Goal: Information Seeking & Learning: Compare options

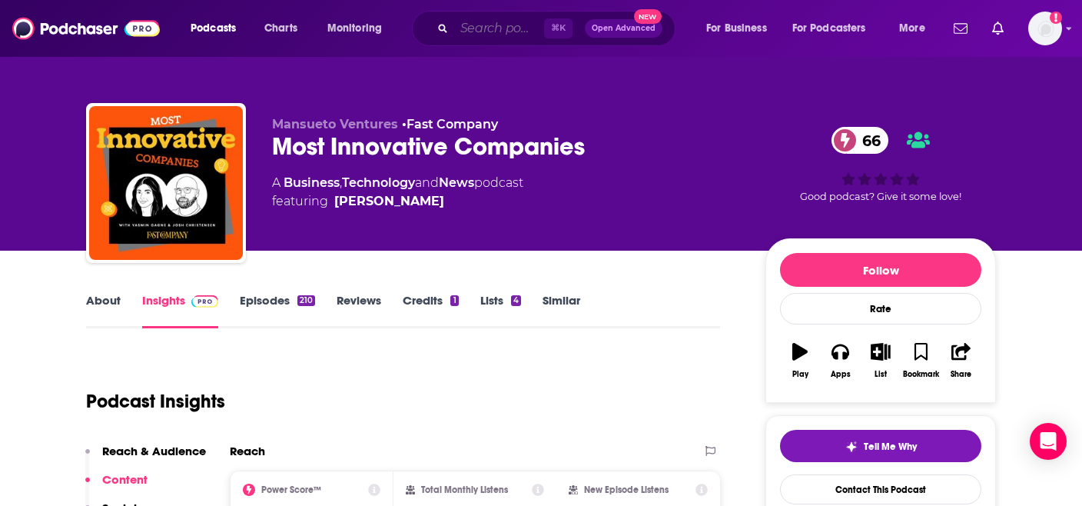
click at [473, 26] on input "Search podcasts, credits, & more..." at bounding box center [499, 28] width 90 height 25
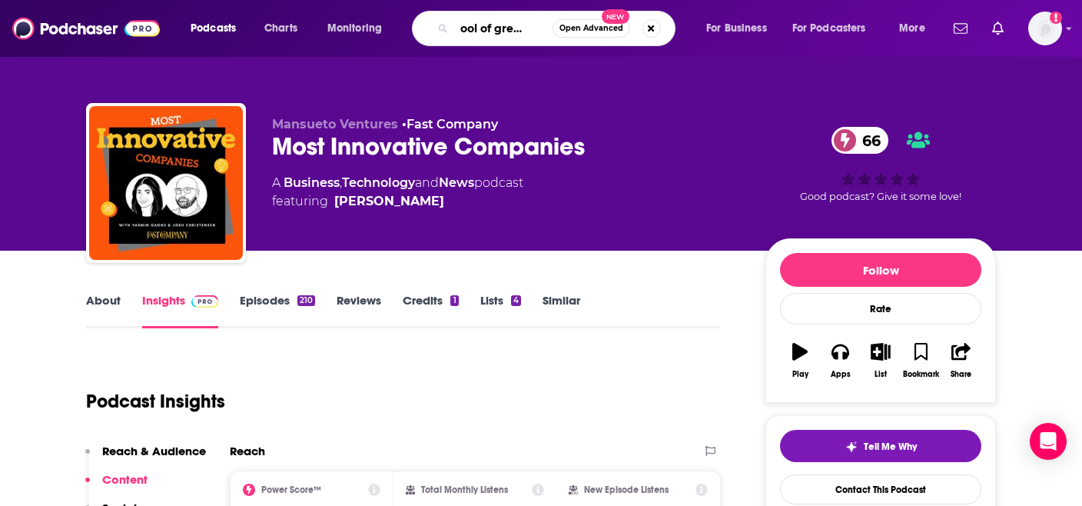
type input "school of greatness"
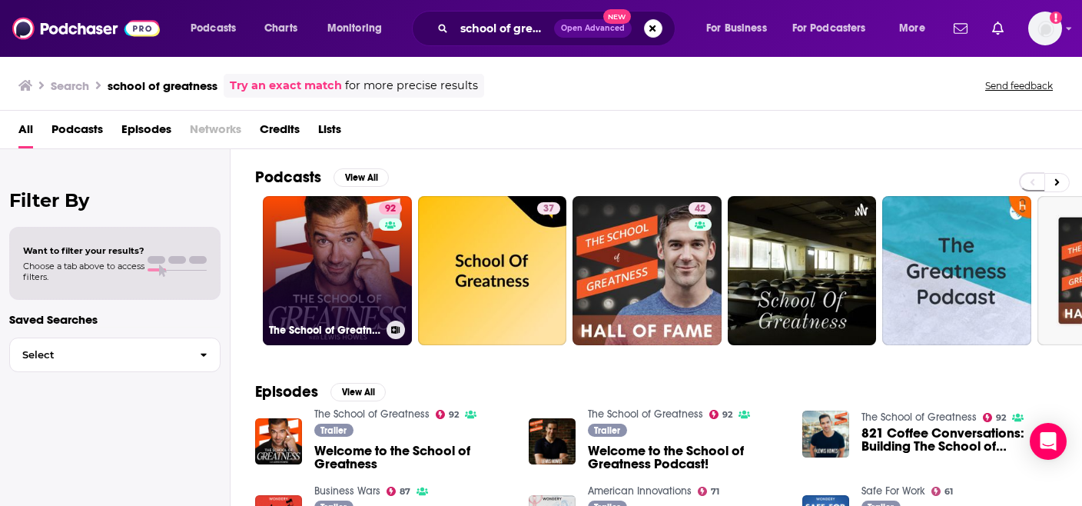
click at [329, 249] on link "92 The School of Greatness" at bounding box center [337, 270] width 149 height 149
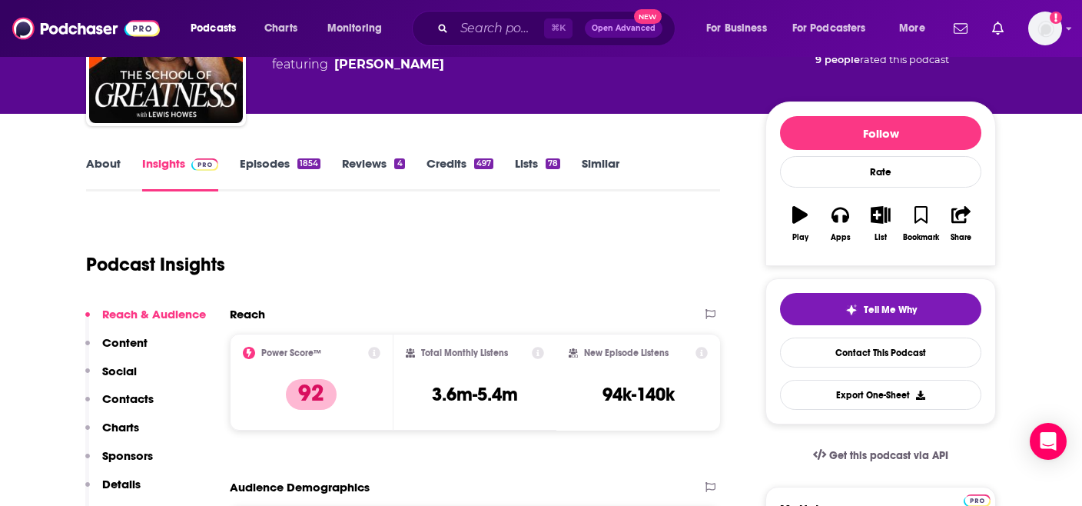
scroll to position [138, 0]
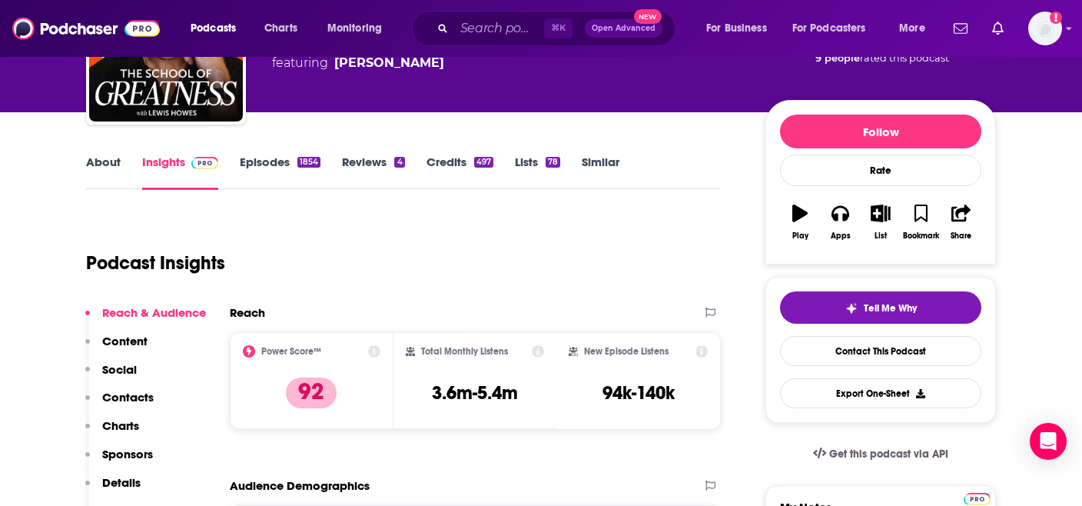
click at [597, 171] on link "Similar" at bounding box center [601, 172] width 38 height 35
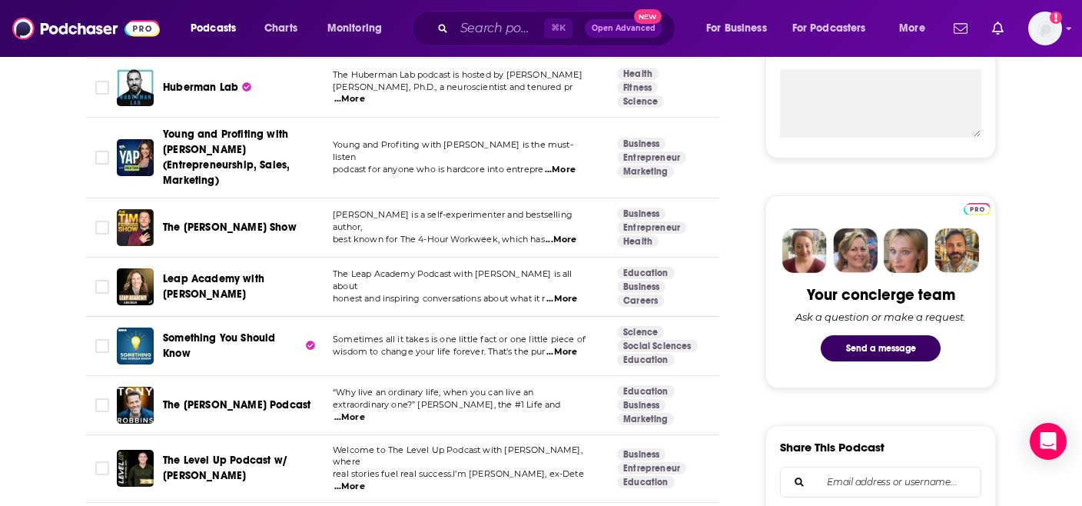
scroll to position [600, 0]
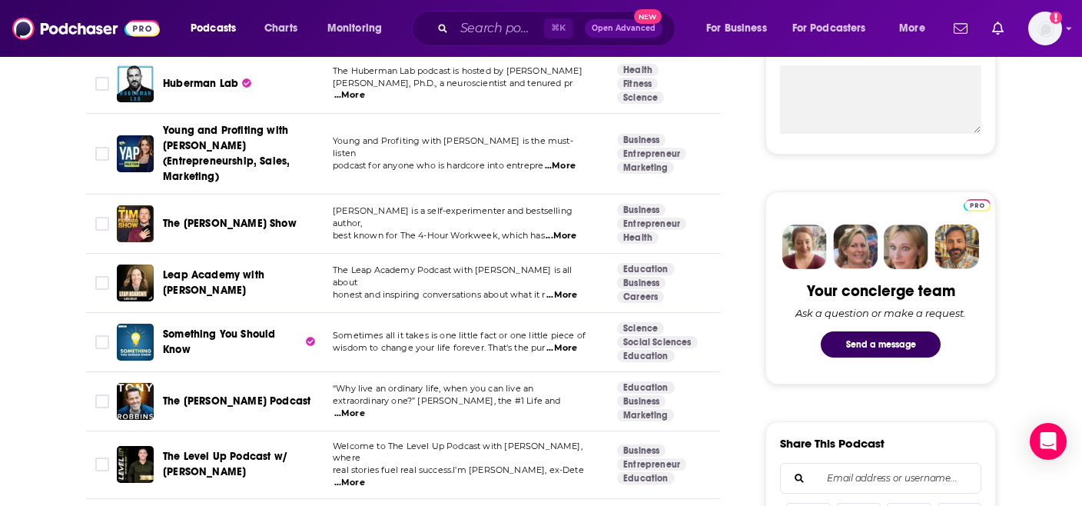
click at [566, 342] on span "...More" at bounding box center [562, 348] width 31 height 12
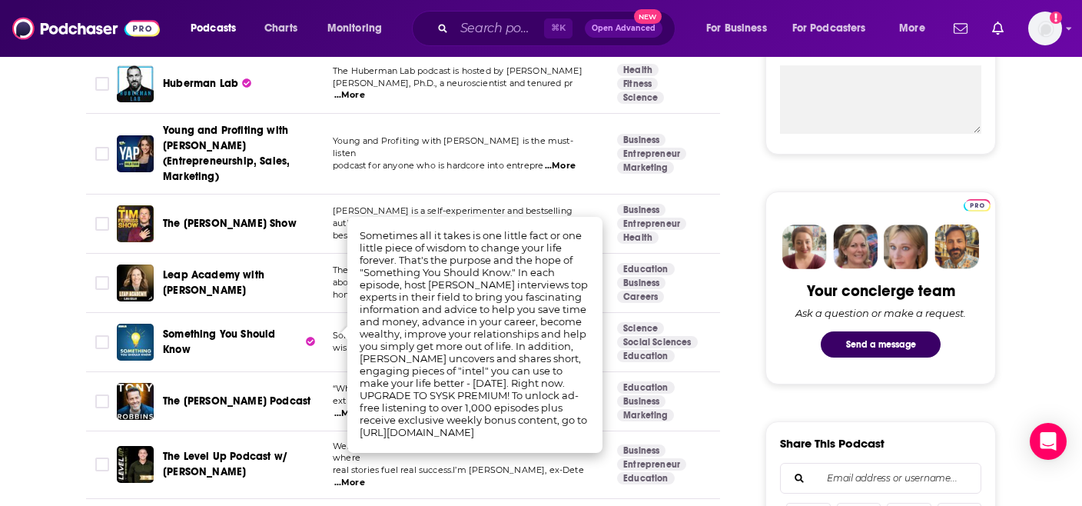
scroll to position [622, 0]
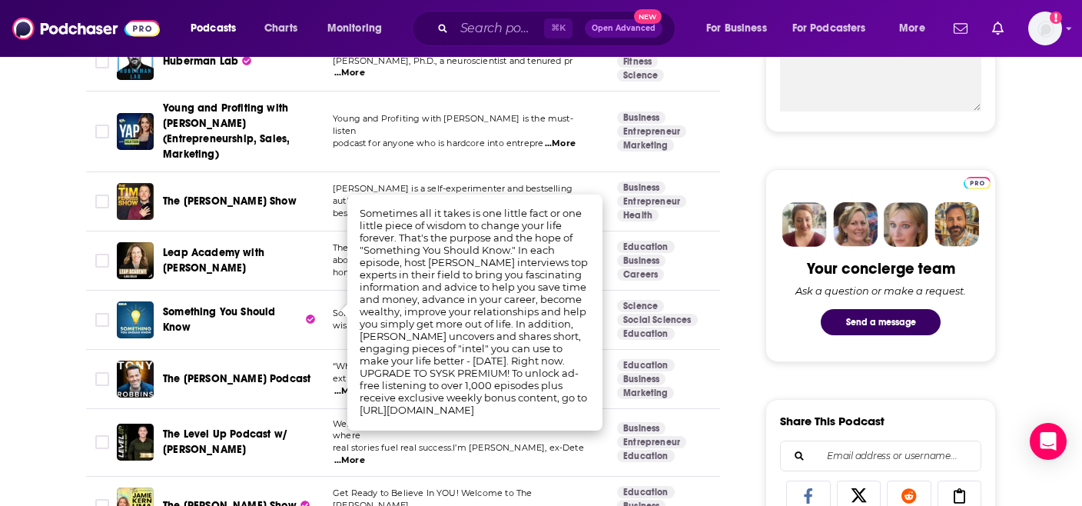
click at [214, 305] on span "Something You Should Know" at bounding box center [219, 319] width 112 height 28
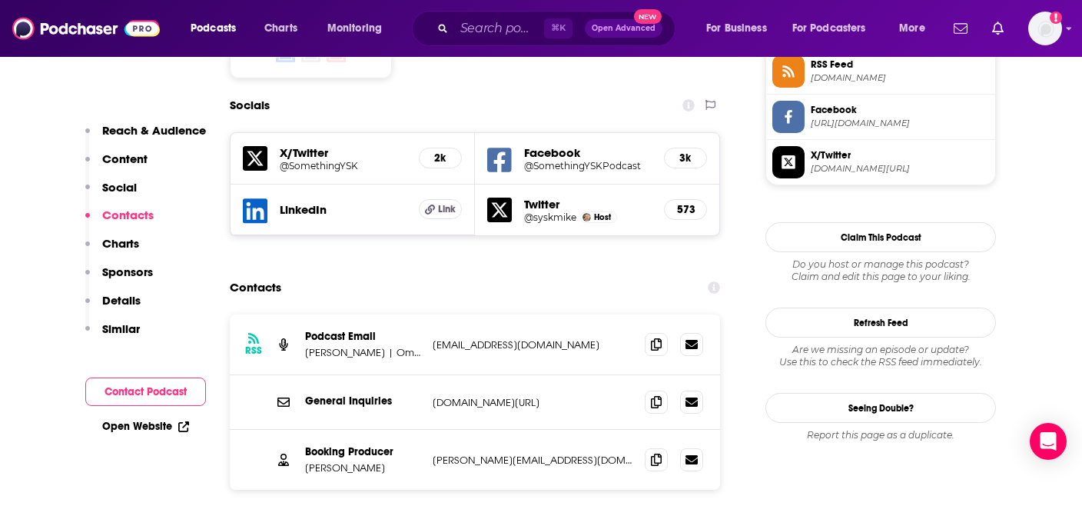
scroll to position [1303, 0]
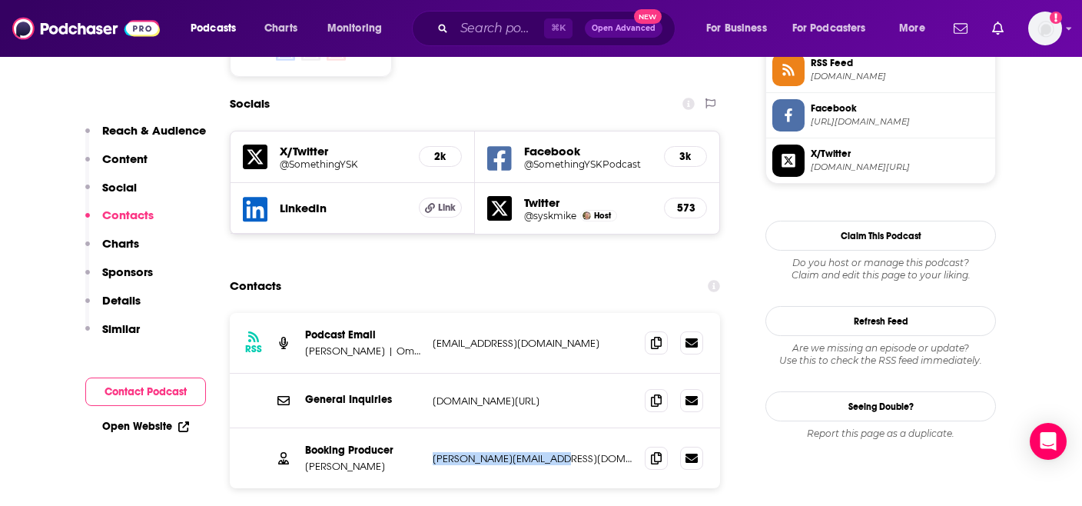
drag, startPoint x: 571, startPoint y: 383, endPoint x: 431, endPoint y: 383, distance: 140.7
click at [431, 428] on div "Booking Producer [PERSON_NAME] [PERSON_NAME][EMAIL_ADDRESS][DOMAIN_NAME] [PERSO…" at bounding box center [475, 458] width 490 height 60
copy p "[PERSON_NAME][EMAIL_ADDRESS][DOMAIN_NAME]"
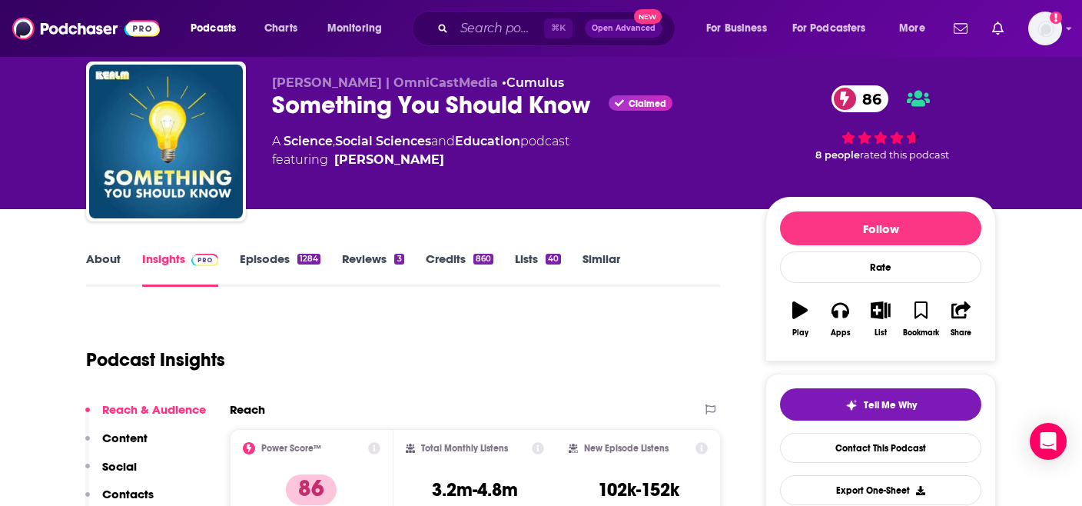
scroll to position [39, 0]
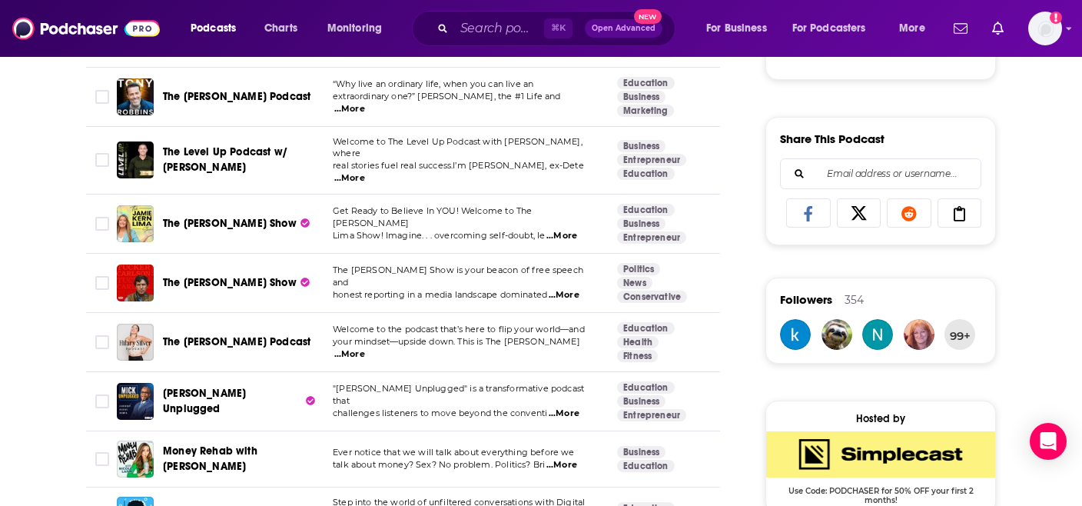
scroll to position [906, 0]
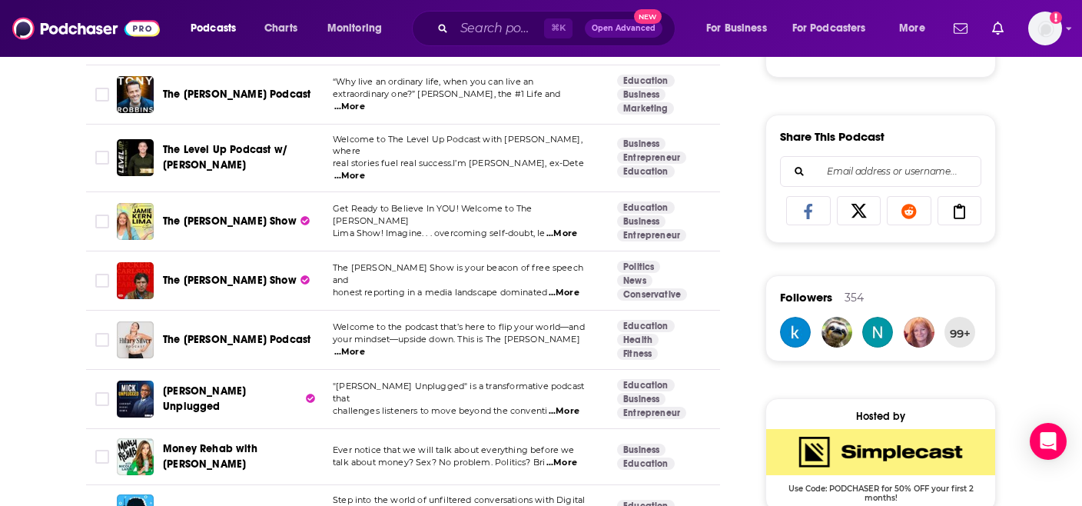
click at [565, 405] on span "...More" at bounding box center [564, 411] width 31 height 12
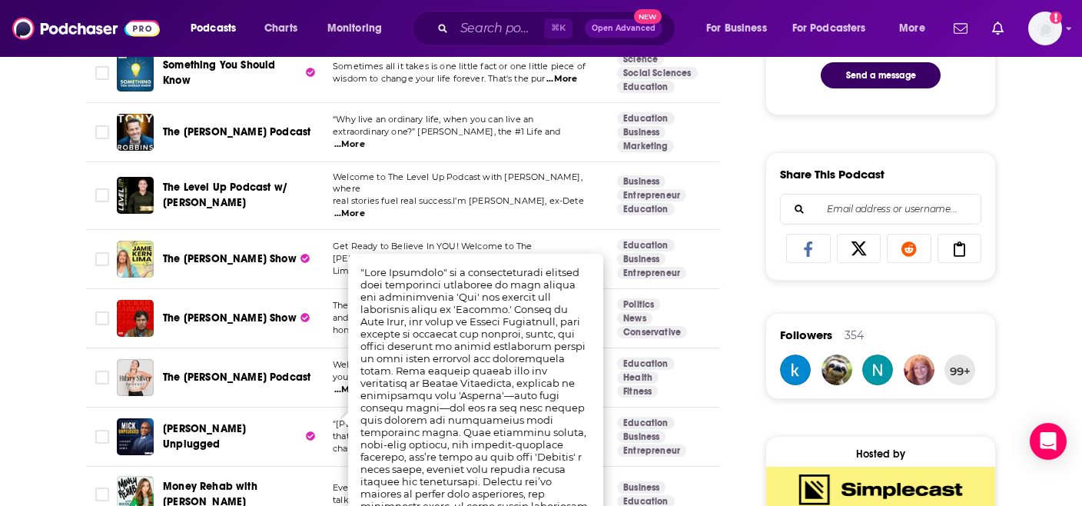
scroll to position [1079, 0]
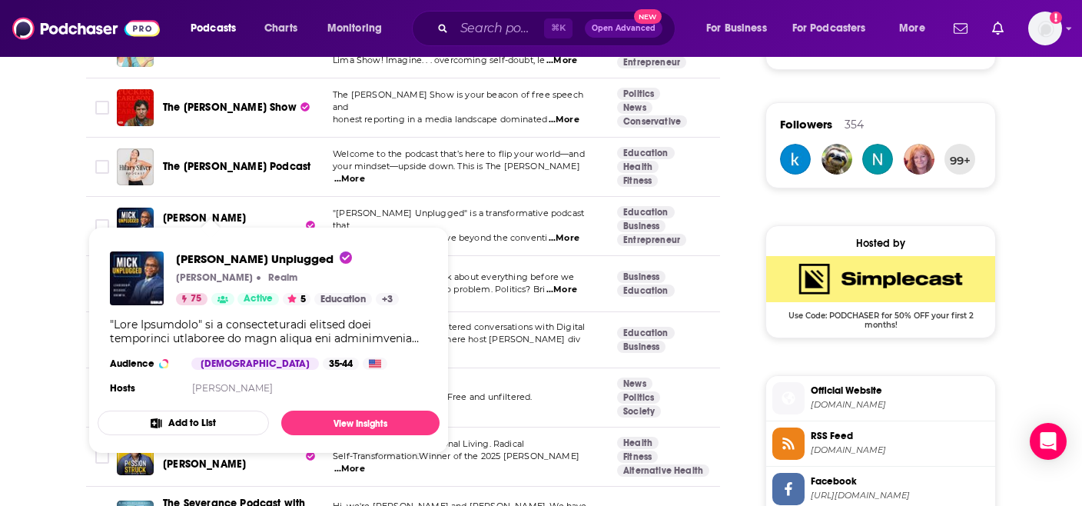
click at [208, 211] on span "[PERSON_NAME] Unplugged" at bounding box center [204, 225] width 83 height 28
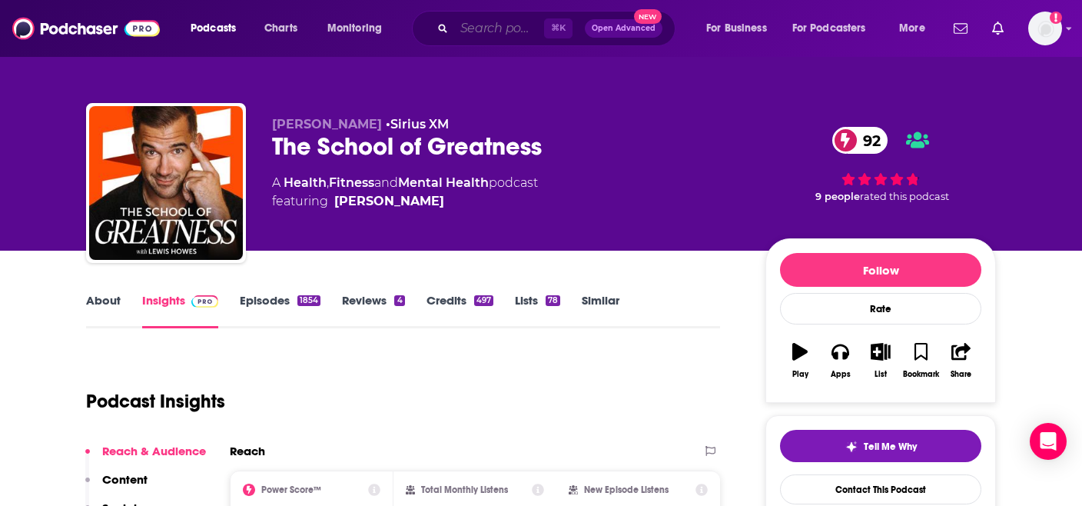
click at [473, 28] on input "Search podcasts, credits, & more..." at bounding box center [499, 28] width 90 height 25
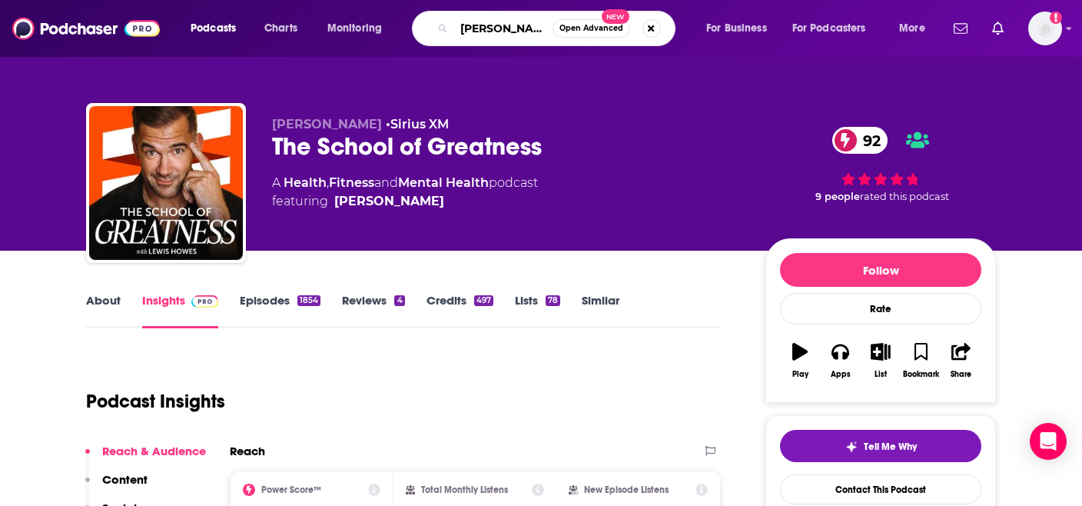
type input "[PERSON_NAME]"
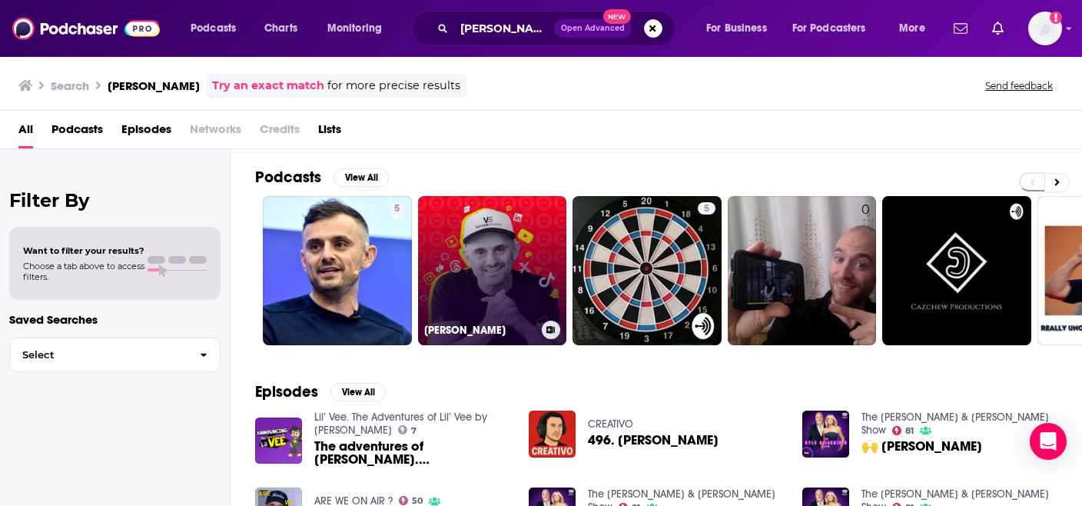
click at [458, 325] on h3 "[PERSON_NAME]" at bounding box center [479, 330] width 111 height 13
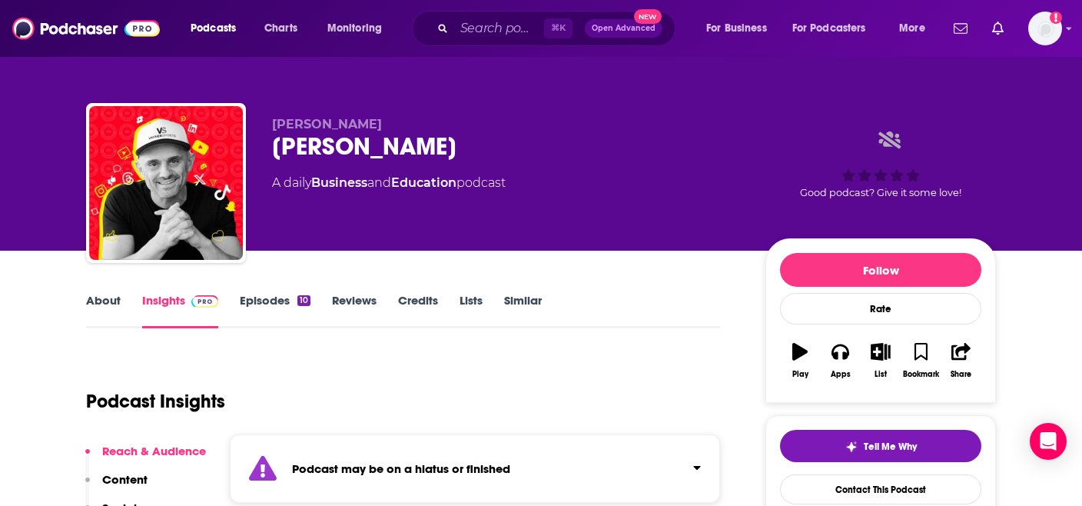
click at [435, 180] on link "Education" at bounding box center [423, 182] width 65 height 15
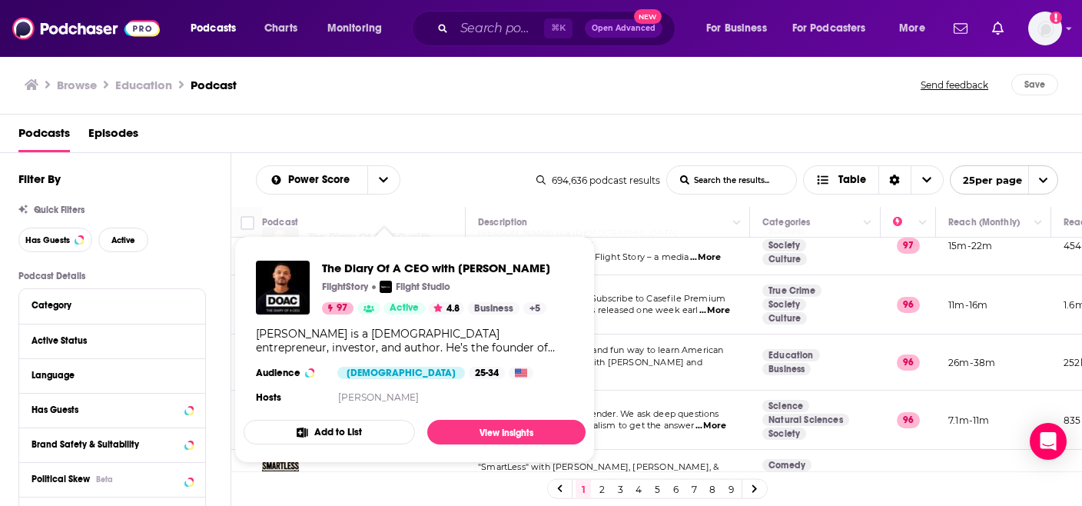
scroll to position [272, 0]
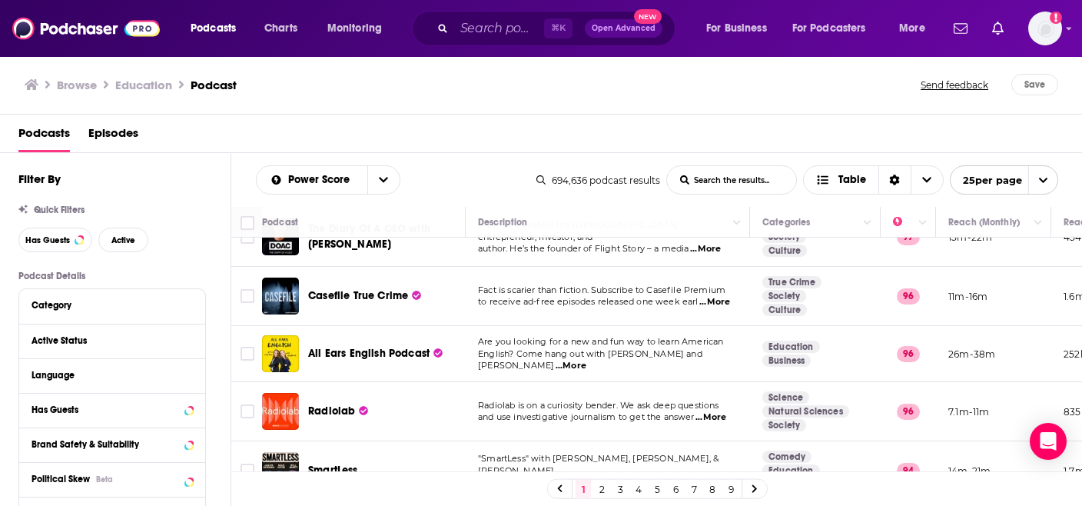
click at [456, 137] on div "Podcasts Episodes" at bounding box center [544, 137] width 1052 height 32
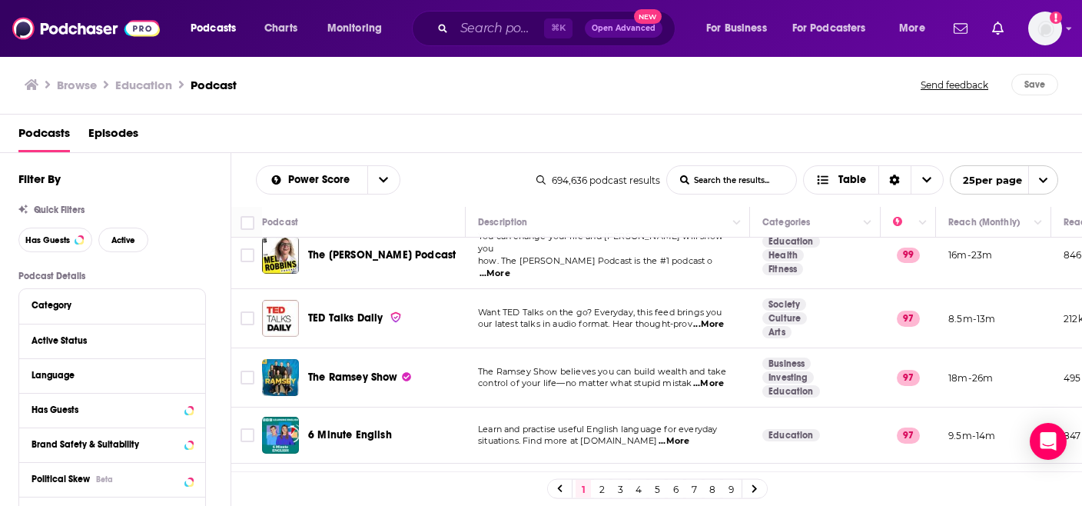
scroll to position [0, 0]
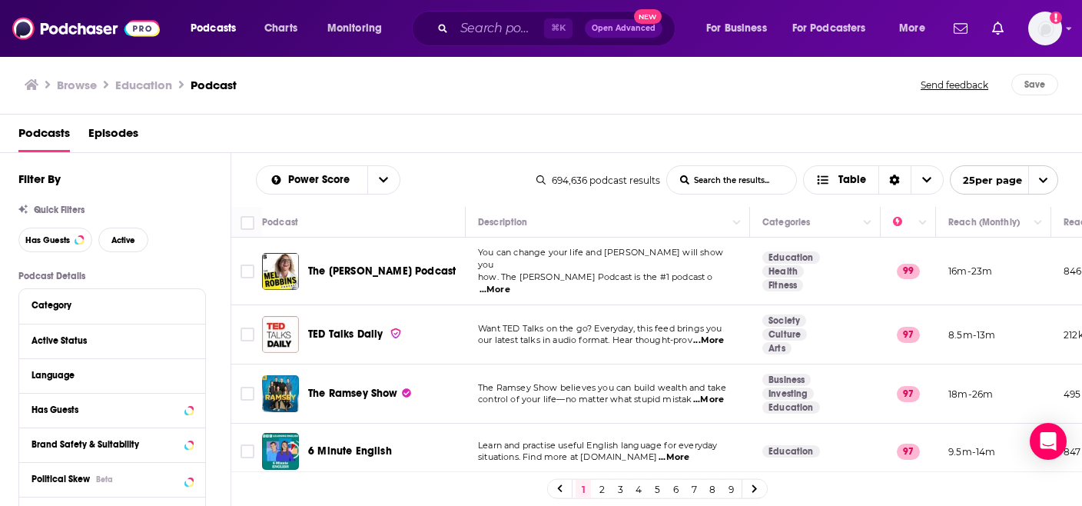
click at [510, 284] on span "...More" at bounding box center [495, 290] width 31 height 12
